Goal: Register for event/course

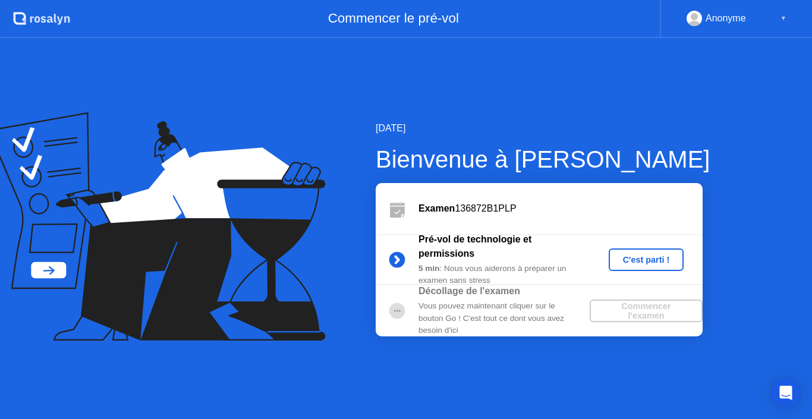
click at [620, 256] on div "C'est parti !" at bounding box center [646, 260] width 66 height 10
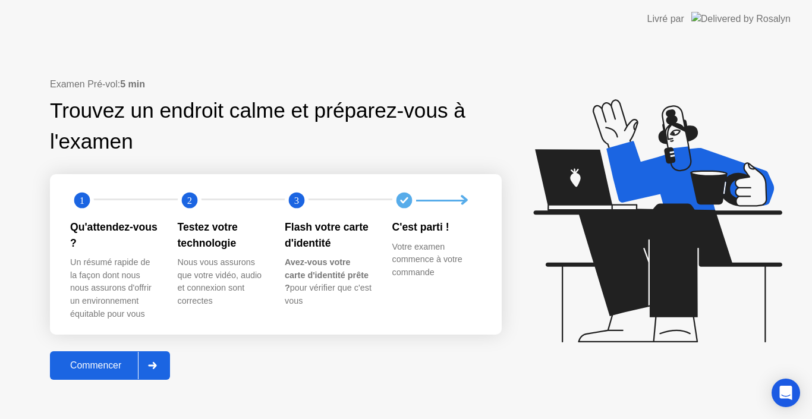
click at [147, 360] on div at bounding box center [152, 365] width 29 height 27
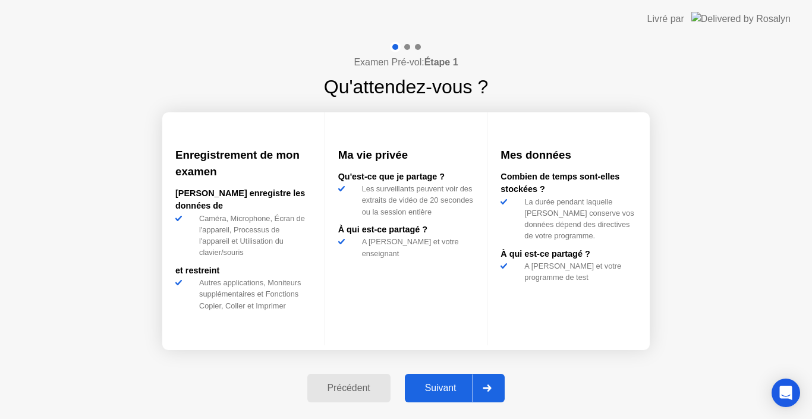
click at [491, 385] on icon at bounding box center [487, 388] width 9 height 7
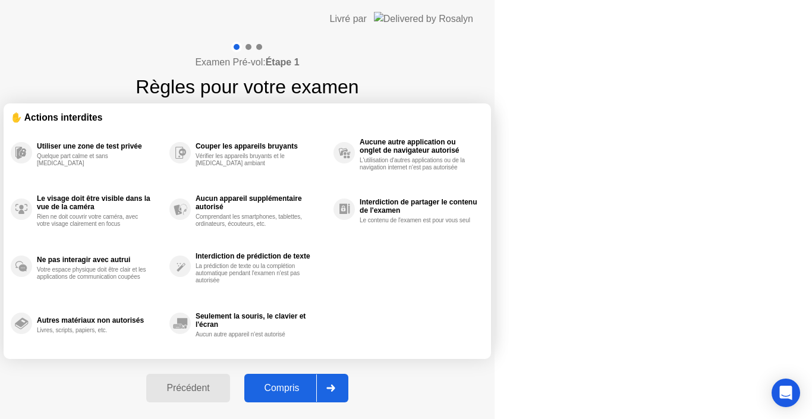
click at [335, 386] on icon at bounding box center [330, 388] width 9 height 7
select select "Available cameras"
select select "Available speakers"
select select "Available microphones"
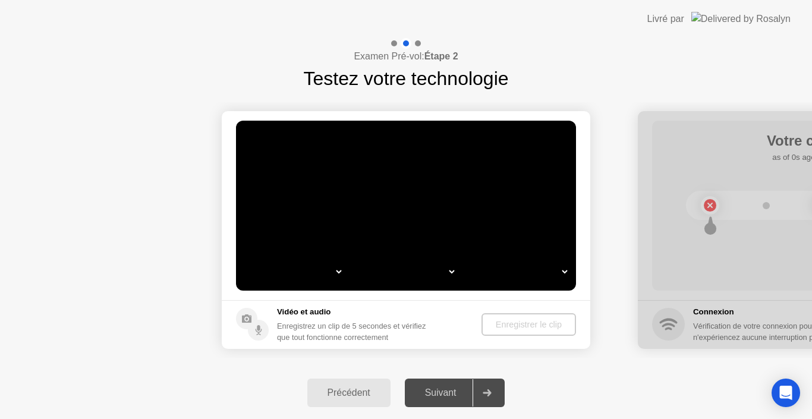
select select "*"
select select "**********"
select select "*******"
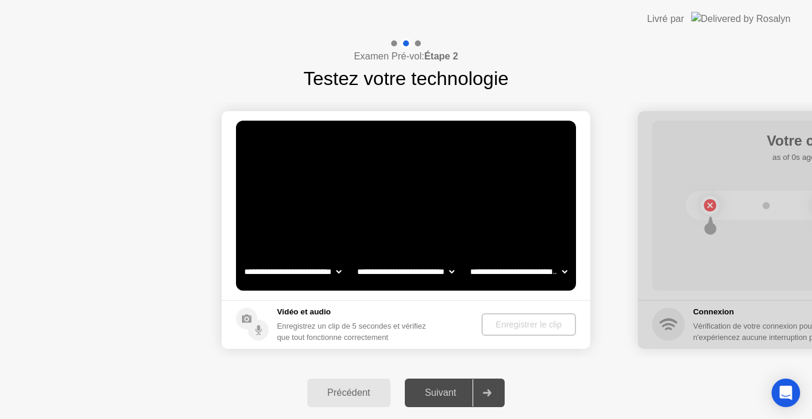
select select "*******"
click at [508, 325] on div "Enregistrer le clip" at bounding box center [529, 325] width 85 height 10
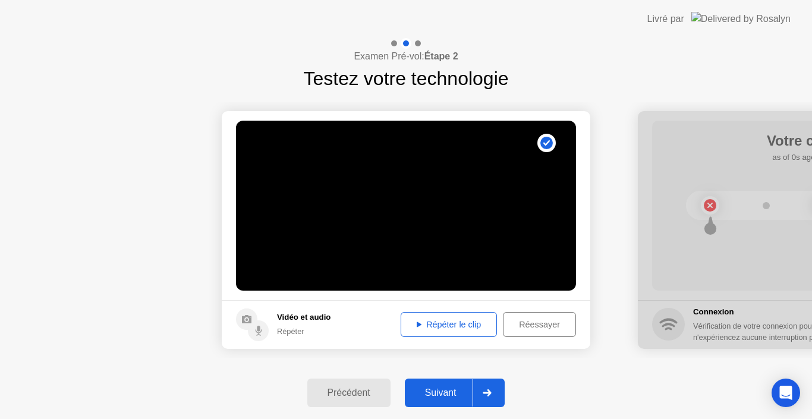
click at [462, 324] on div "Répéter le clip" at bounding box center [449, 325] width 88 height 10
click at [494, 385] on div at bounding box center [486, 392] width 29 height 27
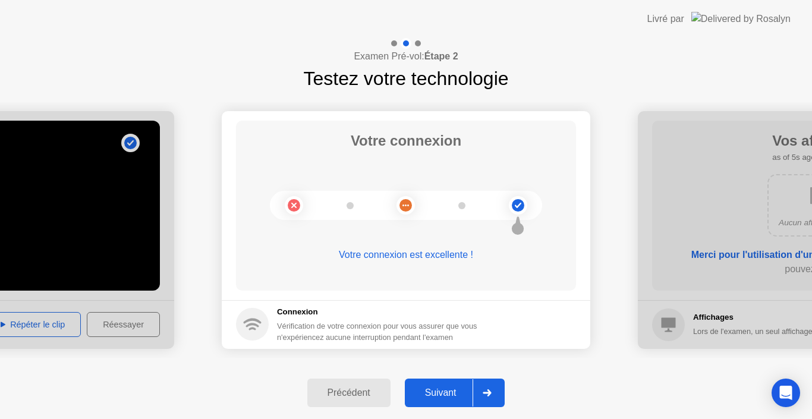
click at [491, 392] on icon at bounding box center [487, 392] width 9 height 7
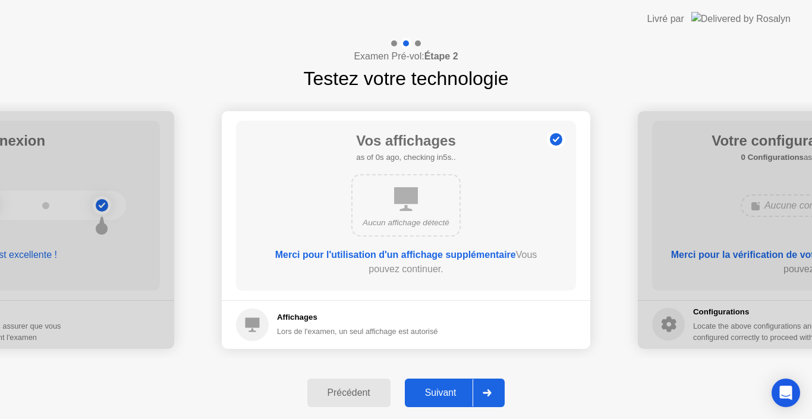
click at [427, 191] on div "Aucun affichage détecté" at bounding box center [405, 205] width 109 height 62
click at [498, 399] on div at bounding box center [486, 392] width 29 height 27
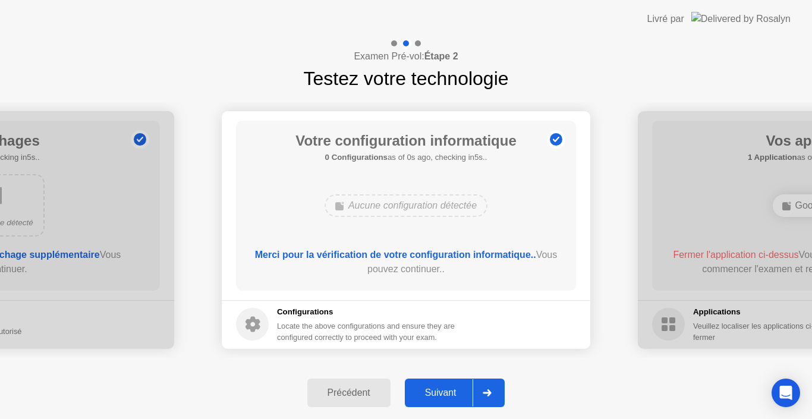
click at [497, 401] on div at bounding box center [486, 392] width 29 height 27
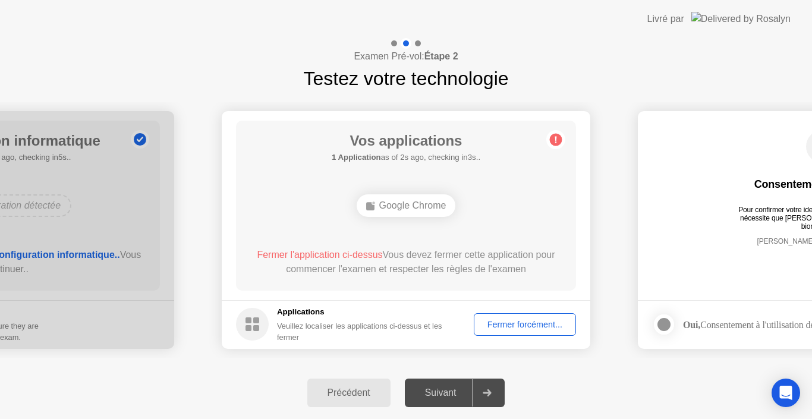
click at [523, 329] on div "Fermer forcément..." at bounding box center [525, 325] width 94 height 10
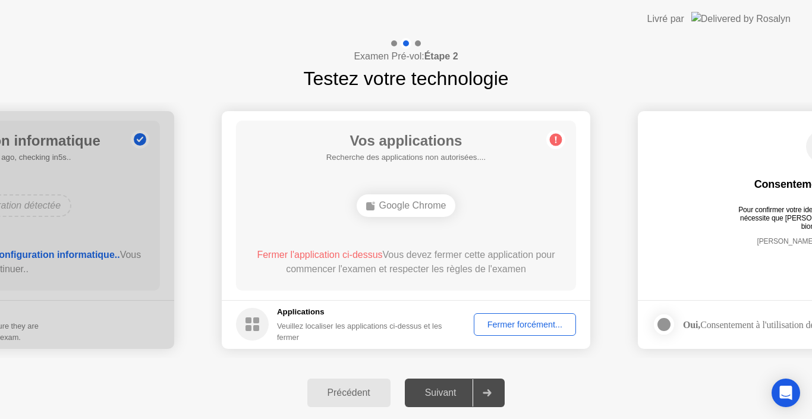
click at [484, 392] on div at bounding box center [486, 392] width 29 height 27
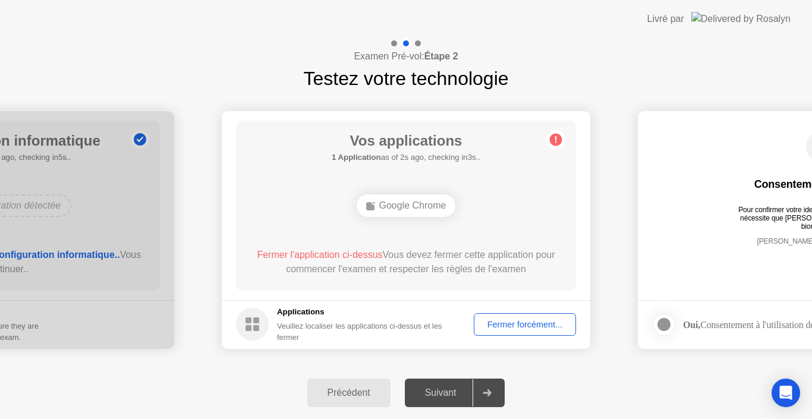
click at [491, 393] on icon at bounding box center [487, 392] width 9 height 7
click at [506, 327] on div "Fermer forcément..." at bounding box center [525, 325] width 94 height 10
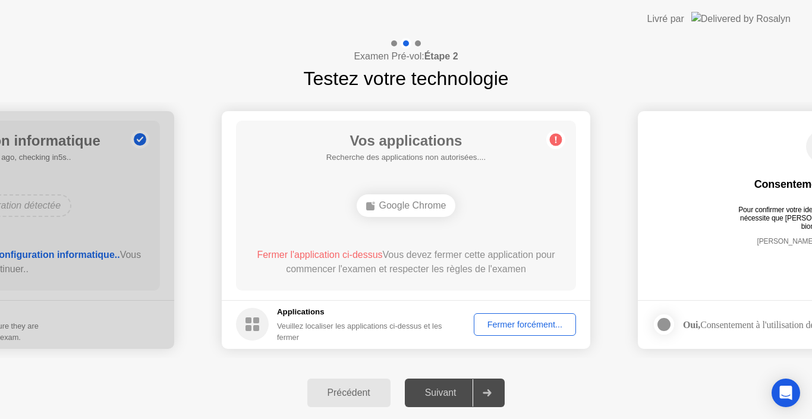
click at [486, 390] on icon at bounding box center [487, 392] width 9 height 7
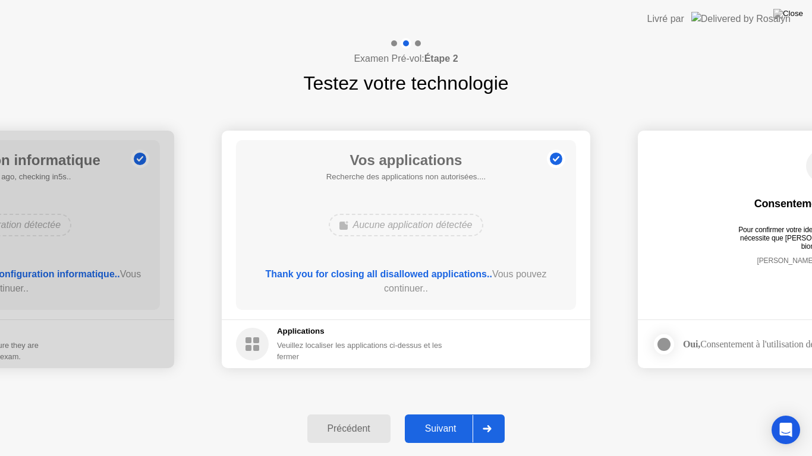
click at [487, 418] on icon at bounding box center [487, 429] width 9 height 7
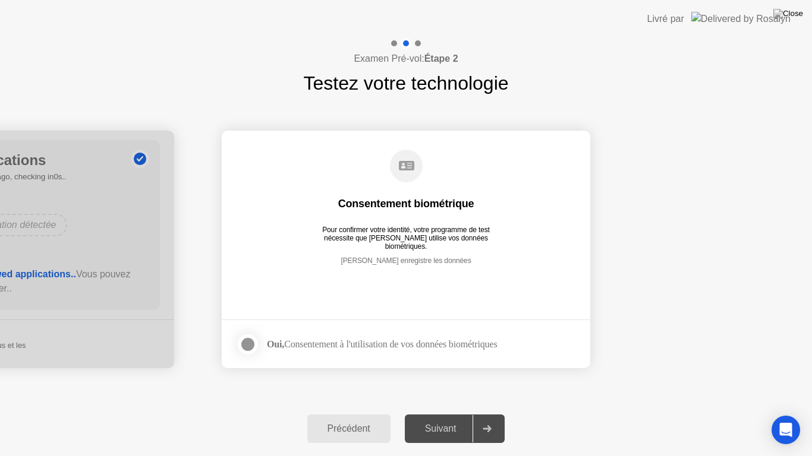
click at [491, 418] on icon at bounding box center [487, 429] width 8 height 7
click at [248, 346] on div at bounding box center [248, 345] width 14 height 14
click at [248, 346] on icon at bounding box center [247, 344] width 7 height 7
click at [248, 346] on div at bounding box center [248, 345] width 14 height 14
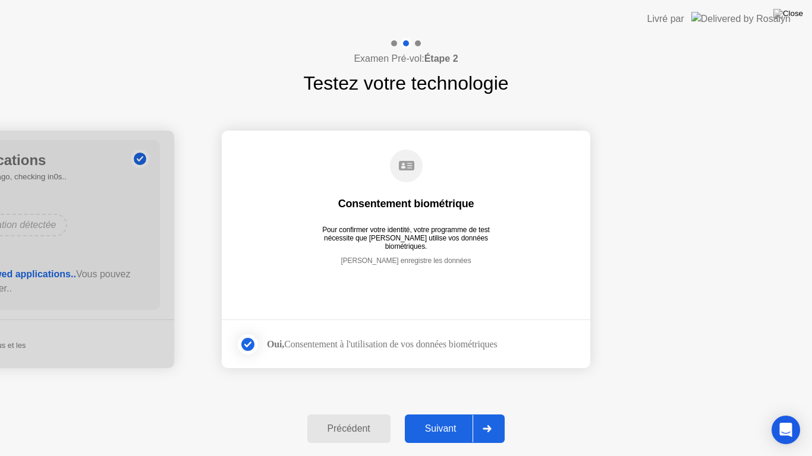
click at [462, 418] on div "Suivant" at bounding box center [440, 429] width 65 height 11
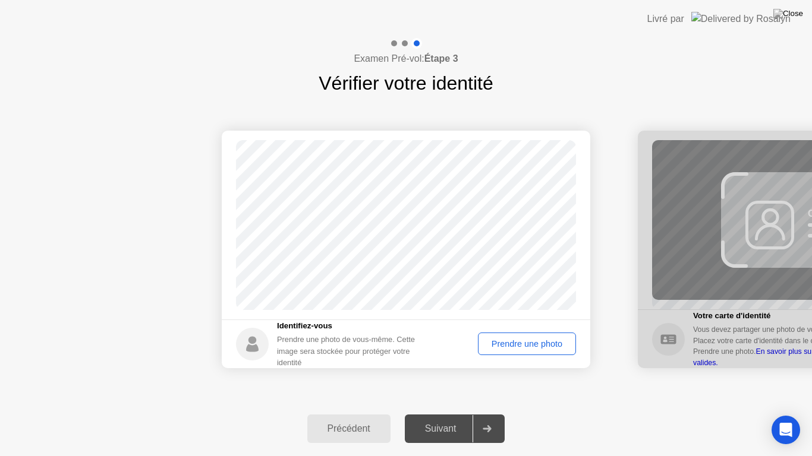
click at [515, 339] on div "Prendre une photo" at bounding box center [527, 344] width 90 height 10
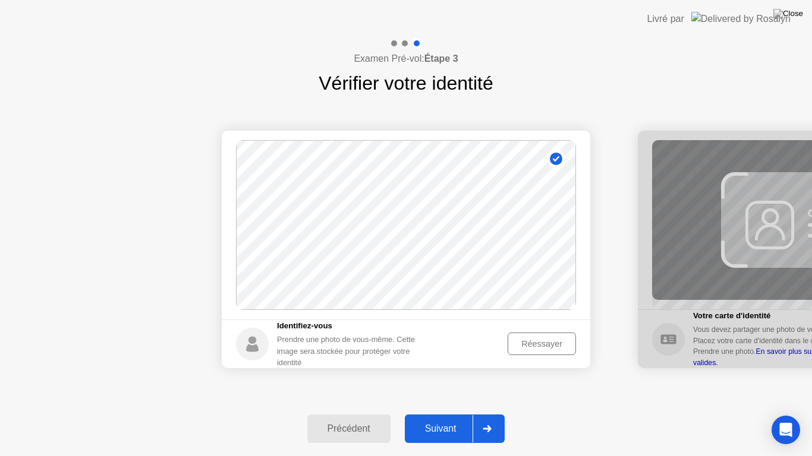
click at [490, 418] on div at bounding box center [486, 428] width 29 height 27
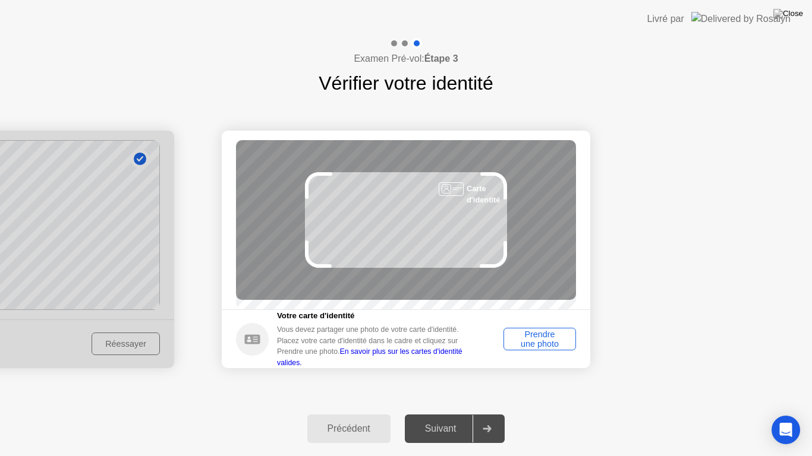
click at [470, 248] on div "Carte d'identité" at bounding box center [406, 220] width 340 height 160
click at [530, 335] on div "Prendre une photo" at bounding box center [540, 339] width 64 height 19
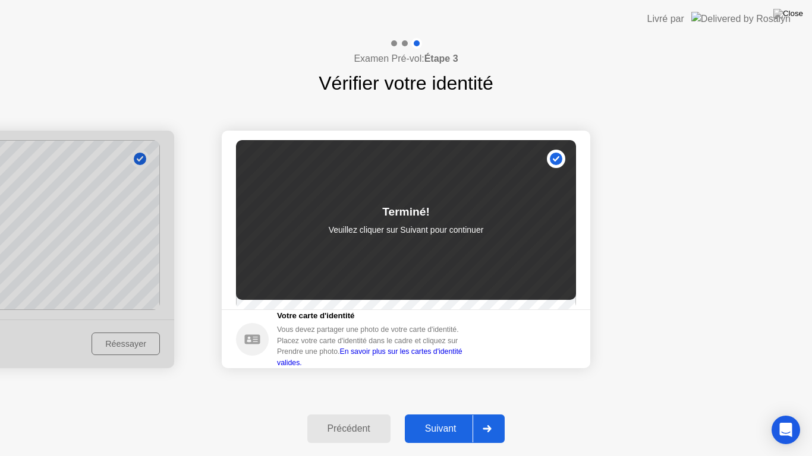
click at [486, 418] on icon at bounding box center [487, 429] width 9 height 7
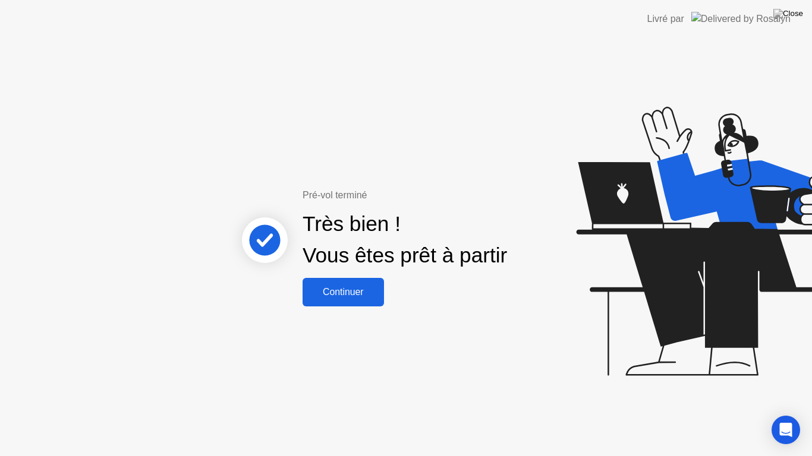
click at [343, 288] on div "Continuer" at bounding box center [343, 292] width 74 height 11
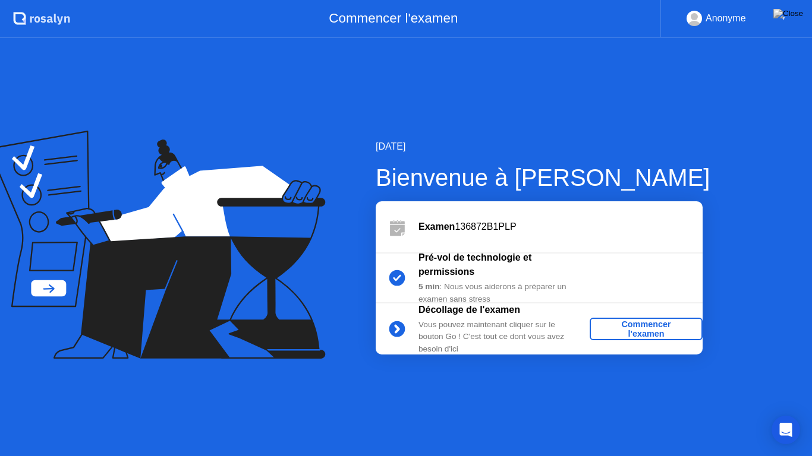
click at [642, 335] on div "Commencer l'examen" at bounding box center [645, 329] width 103 height 19
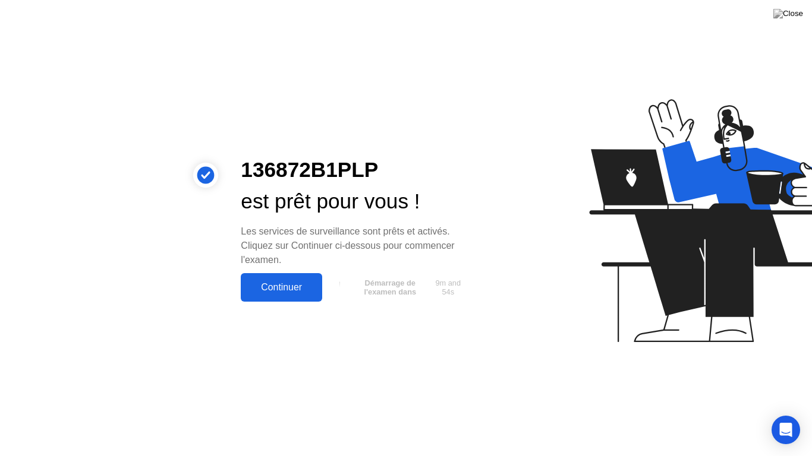
click at [298, 285] on div "Continuer" at bounding box center [281, 287] width 74 height 11
